Goal: Information Seeking & Learning: Learn about a topic

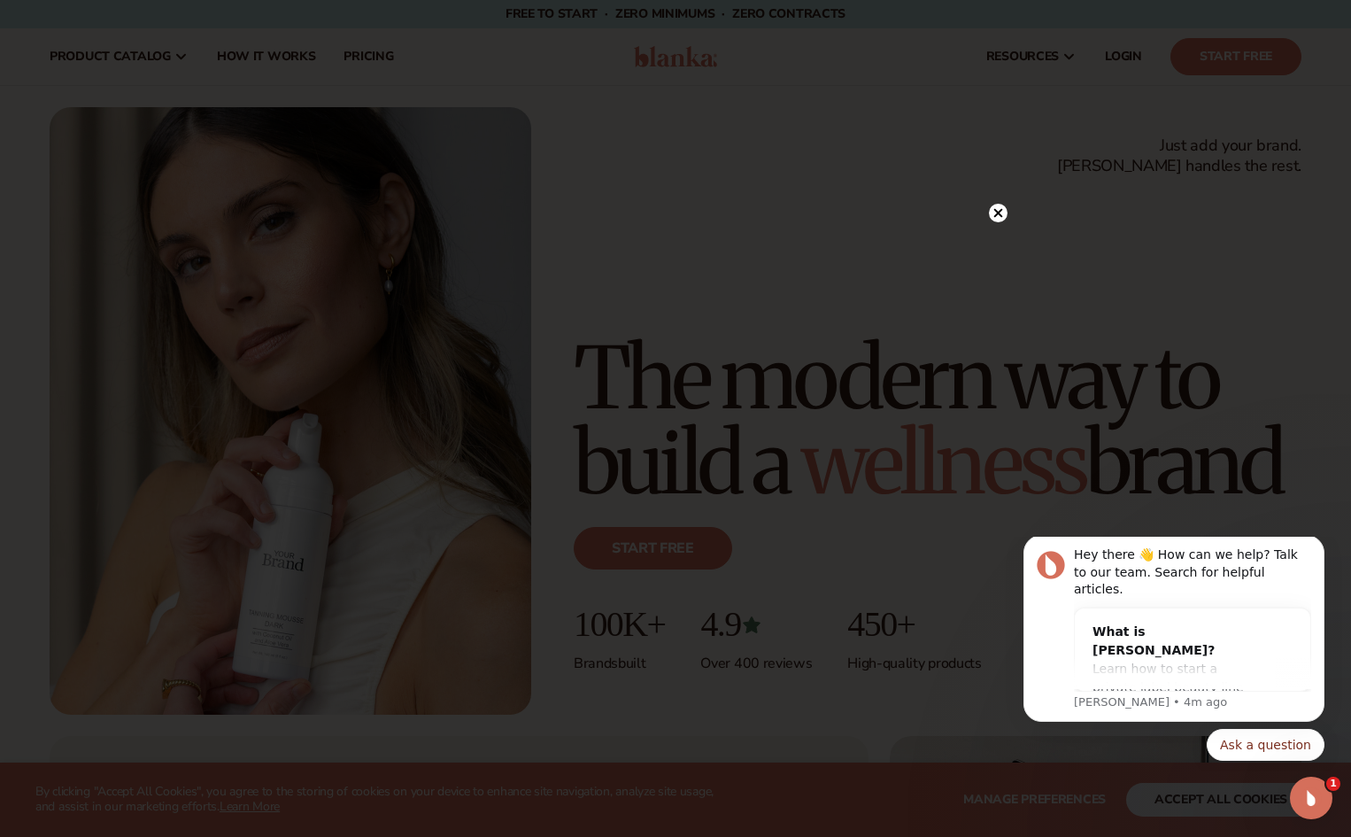
click at [213, 182] on icon at bounding box center [998, 213] width 19 height 19
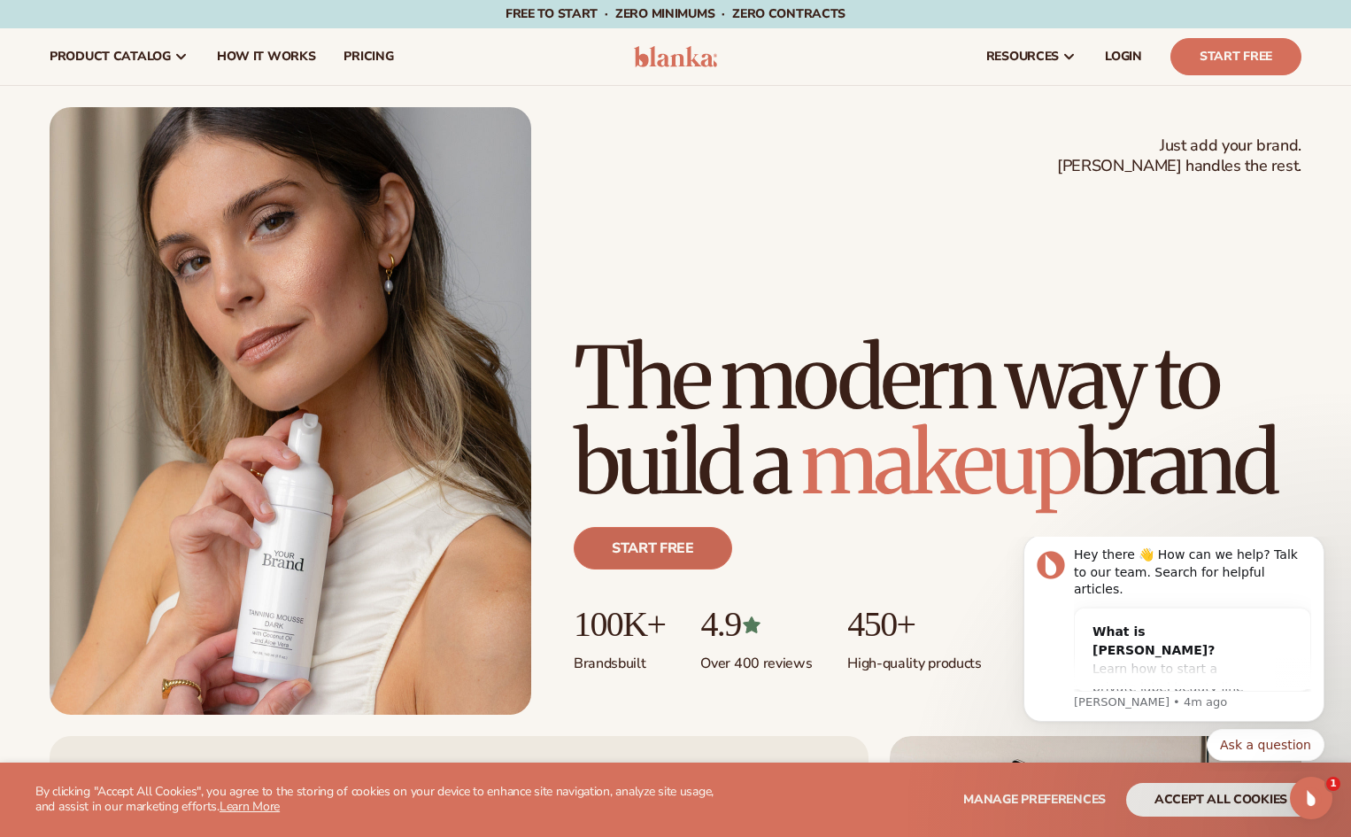
click at [213, 182] on link "Start free" at bounding box center [653, 548] width 159 height 43
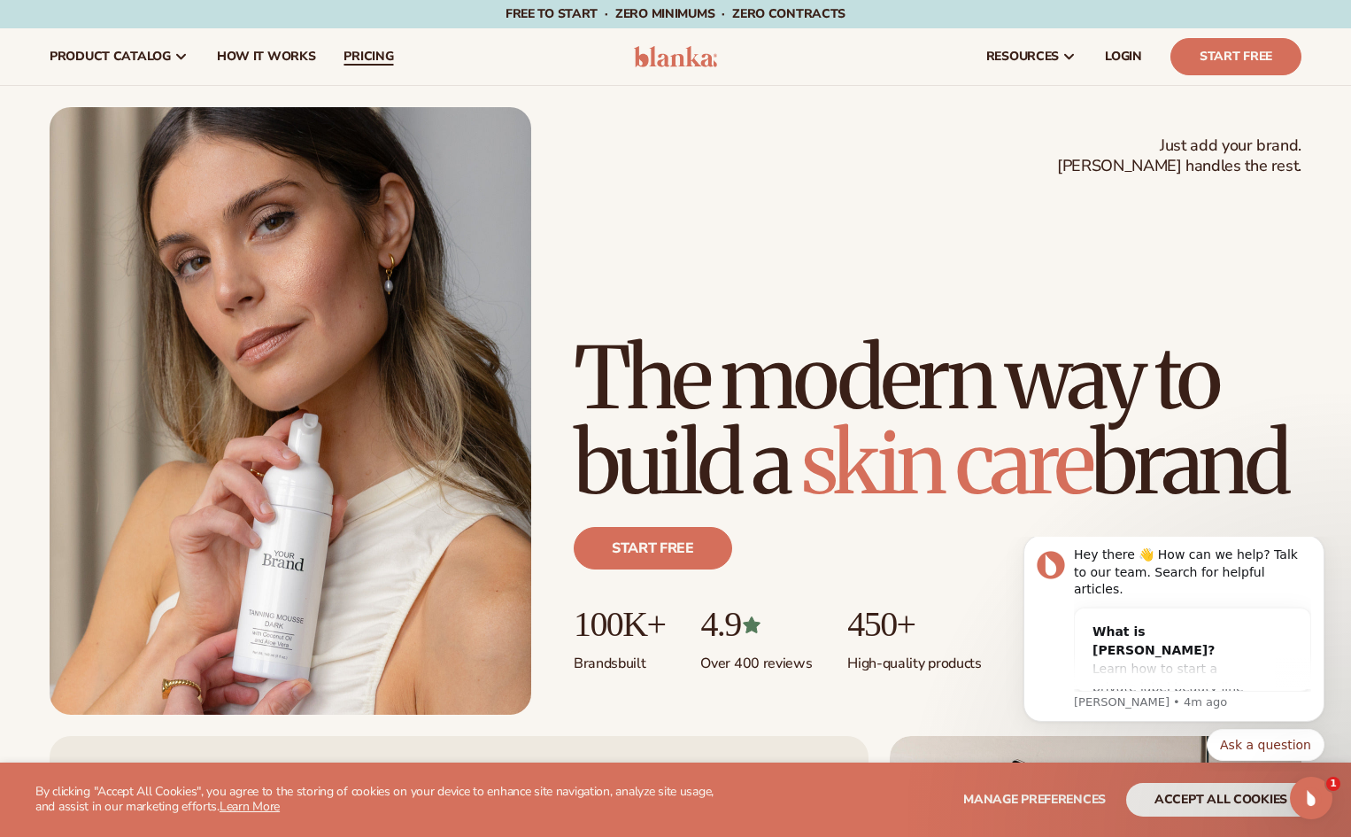
click at [213, 55] on span "pricing" at bounding box center [369, 57] width 50 height 14
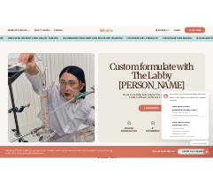
scroll to position [1797, 0]
